Goal: Information Seeking & Learning: Learn about a topic

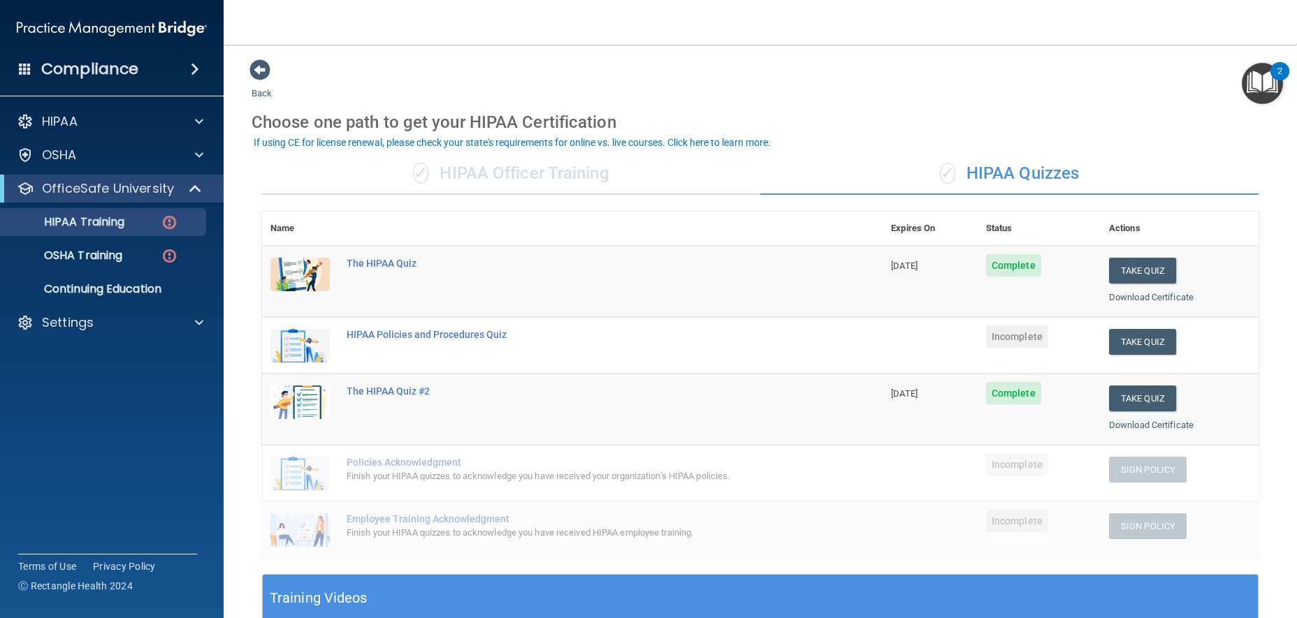
click at [542, 171] on div "✓ HIPAA Officer Training" at bounding box center [511, 174] width 498 height 42
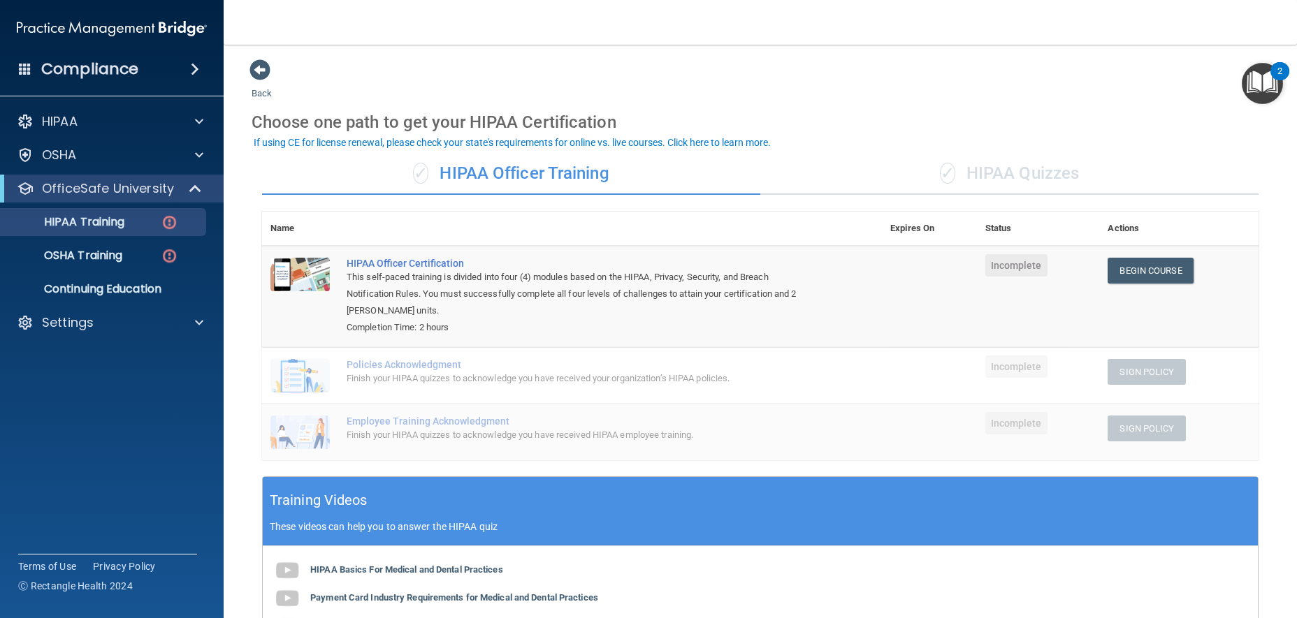
click at [970, 186] on div "✓ HIPAA Quizzes" at bounding box center [1009, 174] width 498 height 42
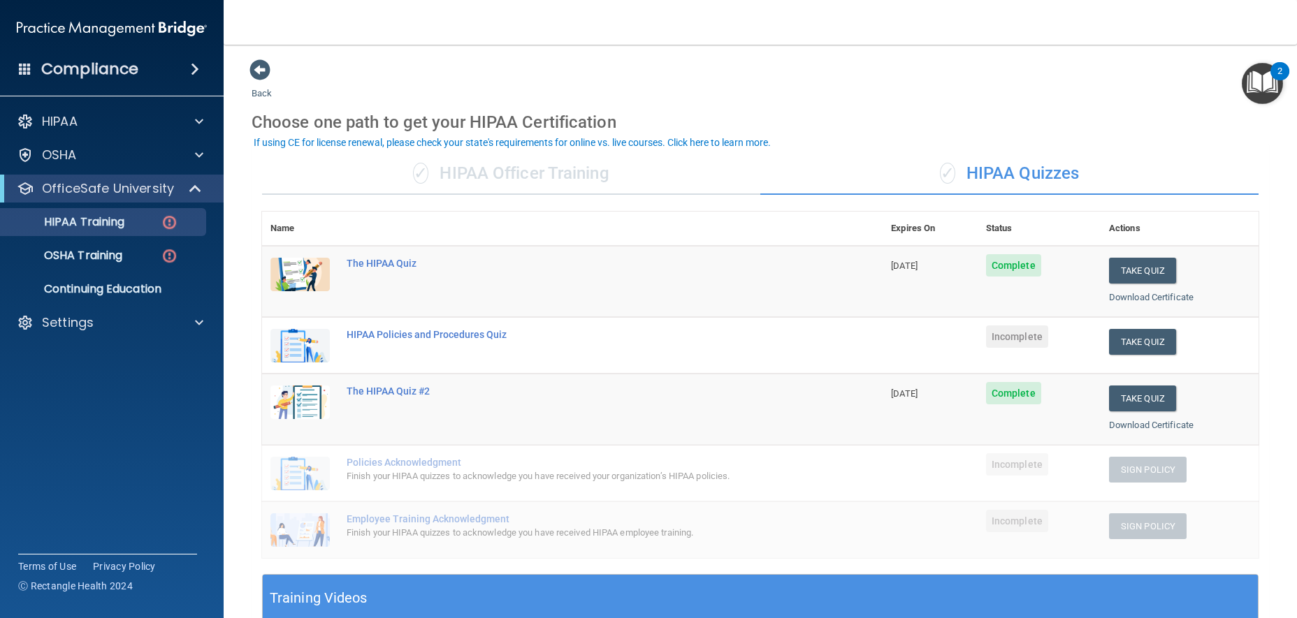
click at [513, 184] on div "✓ HIPAA Officer Training" at bounding box center [511, 174] width 498 height 42
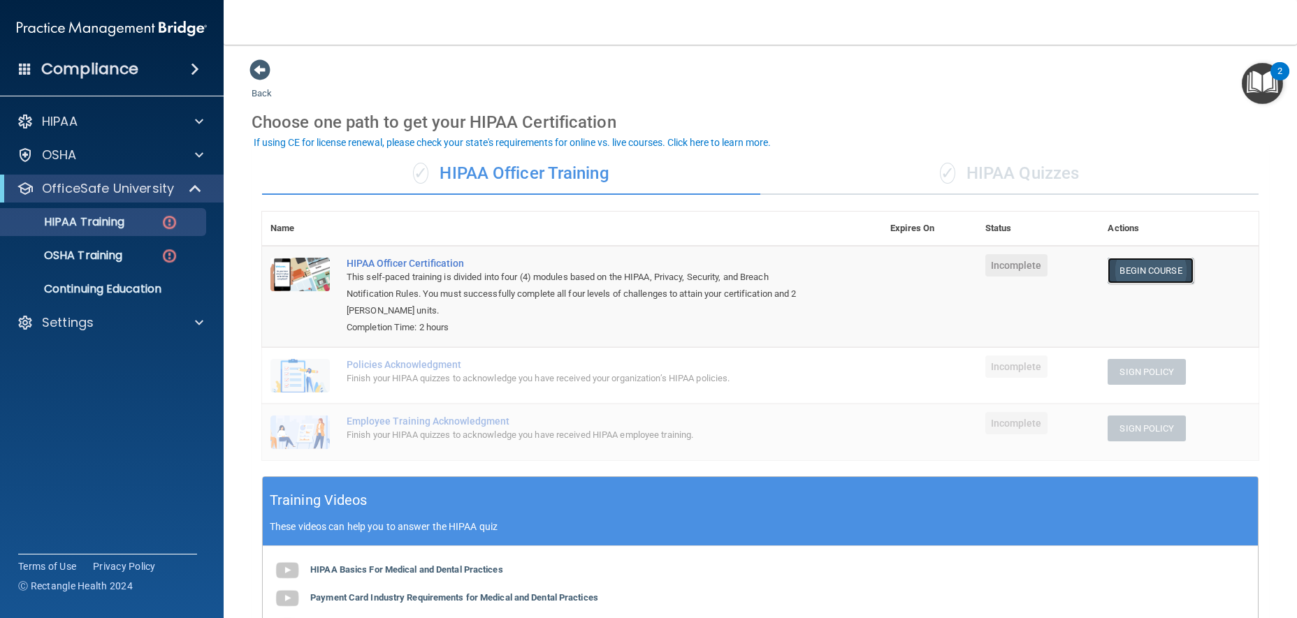
click at [1156, 277] on link "Begin Course" at bounding box center [1150, 271] width 85 height 26
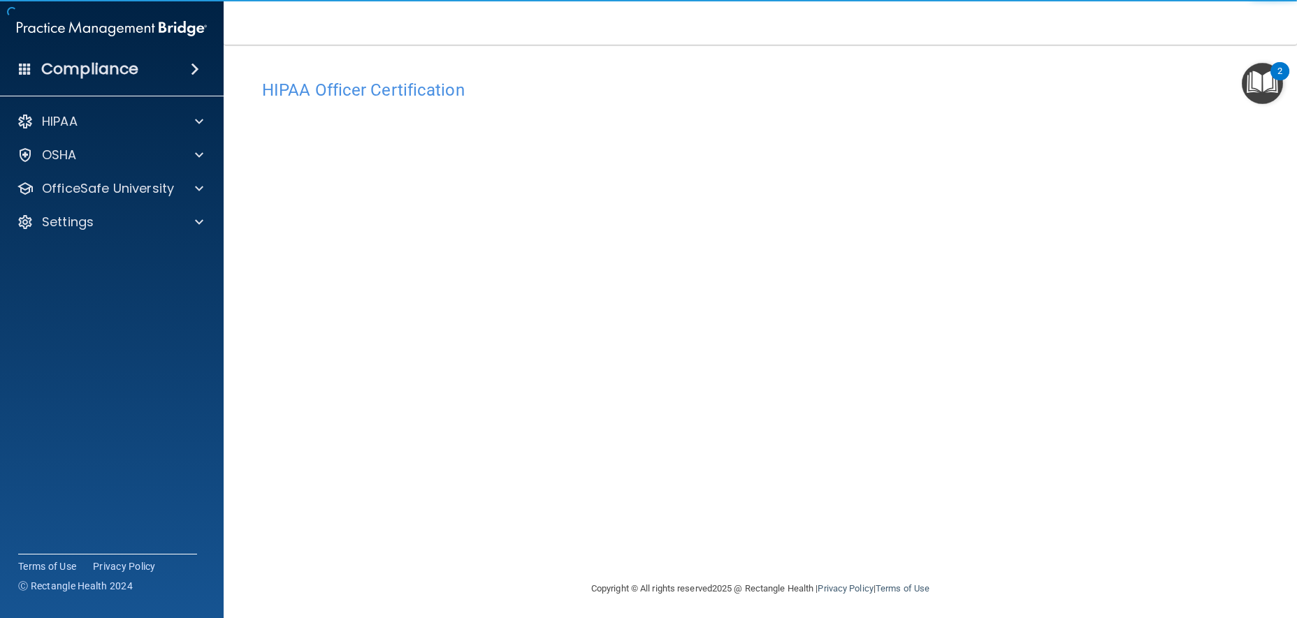
scroll to position [4, 0]
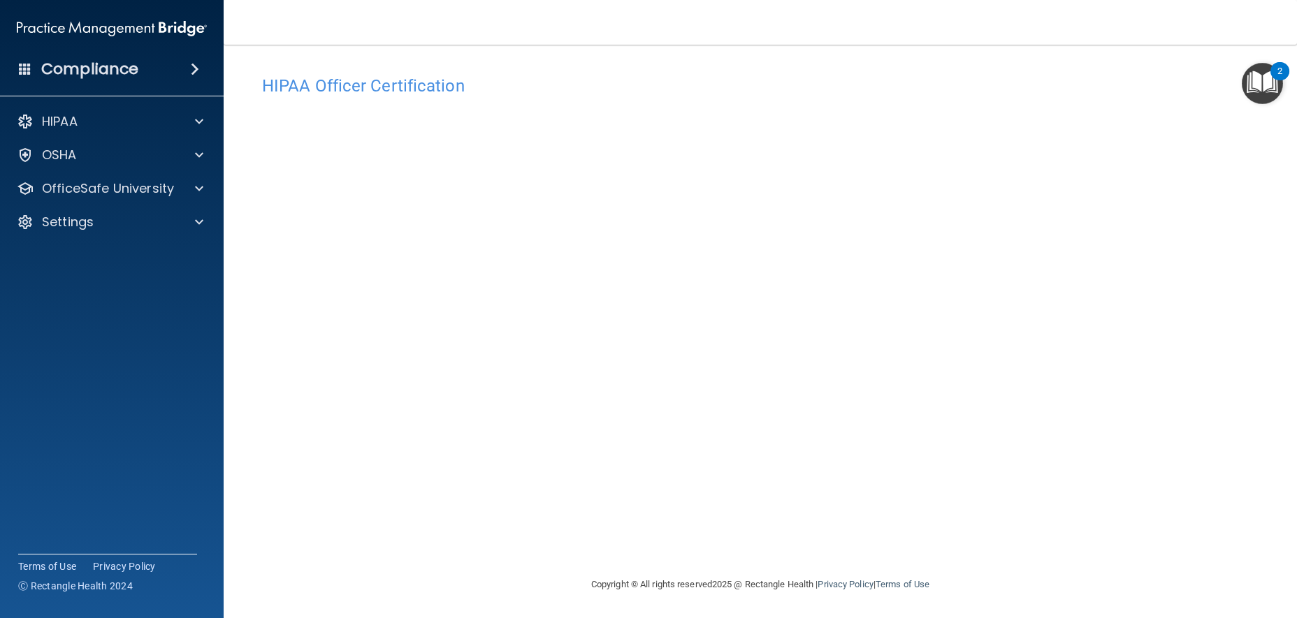
drag, startPoint x: 1226, startPoint y: 3, endPoint x: 1156, endPoint y: -215, distance: 228.7
click at [1156, 0] on html "Compliance HIPAA Documents and Policies Report an Incident Business Associates …" at bounding box center [648, 309] width 1297 height 618
click at [1275, 67] on div "2" at bounding box center [1279, 71] width 19 height 18
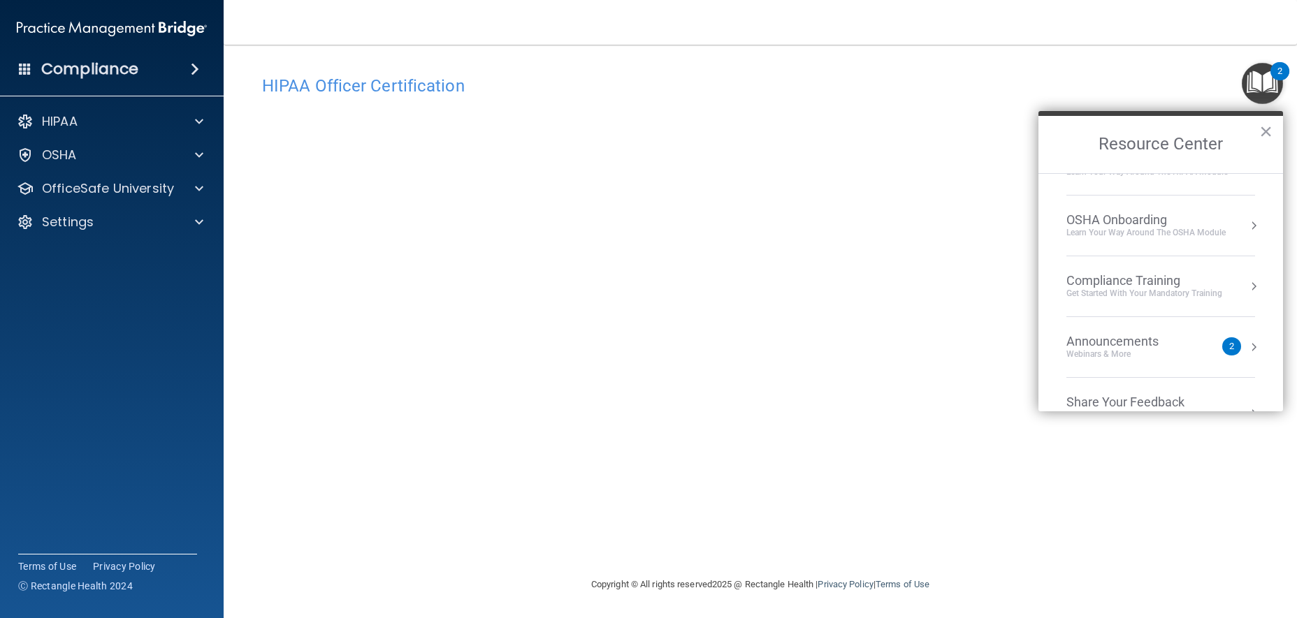
scroll to position [78, 0]
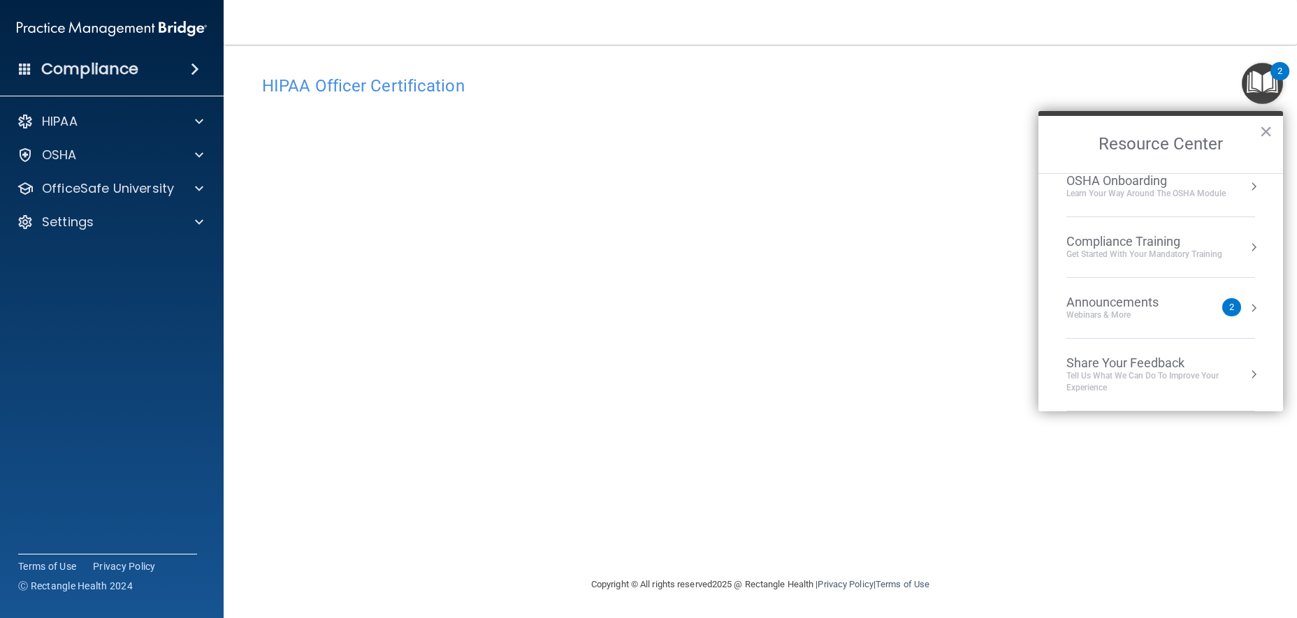
click at [1252, 83] on img "Open Resource Center, 2 new notifications" at bounding box center [1262, 83] width 41 height 41
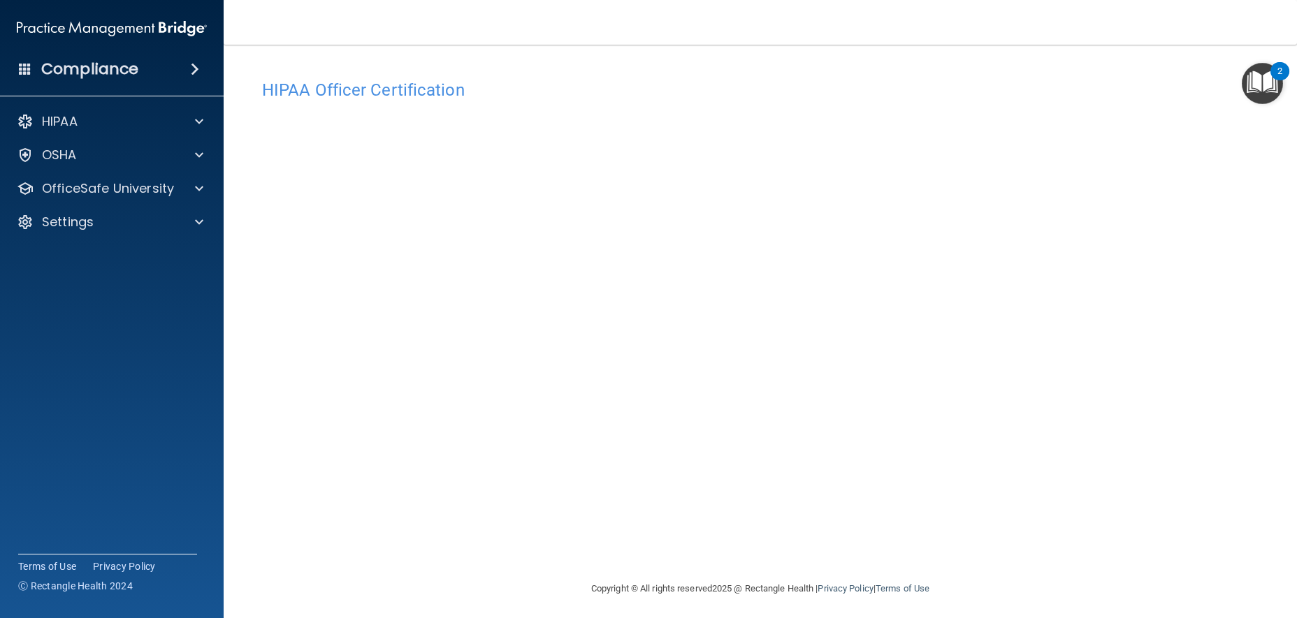
scroll to position [4, 0]
